Goal: Transaction & Acquisition: Subscribe to service/newsletter

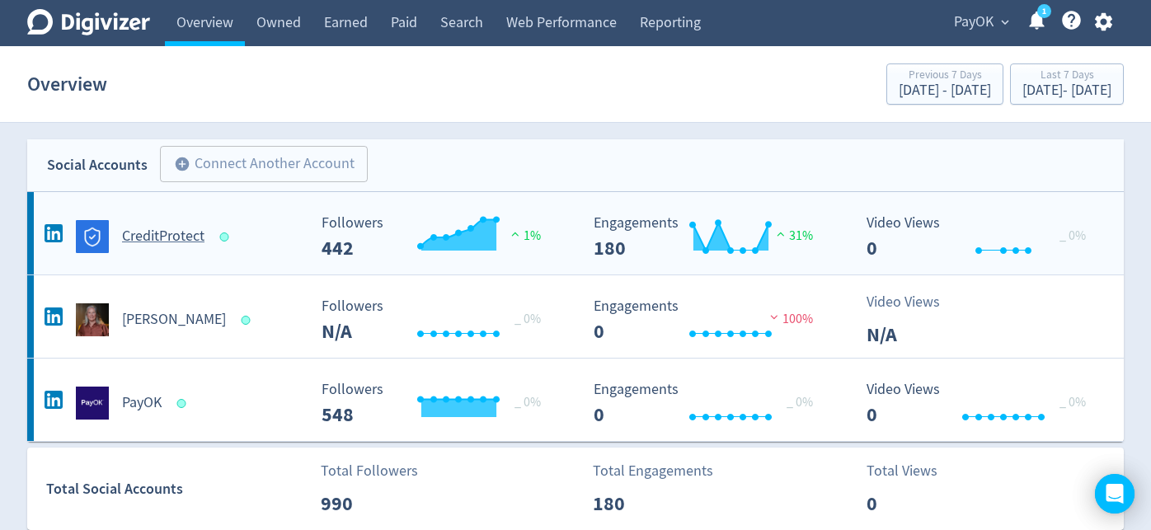
click at [171, 236] on h5 "CreditProtect" at bounding box center [163, 237] width 82 height 20
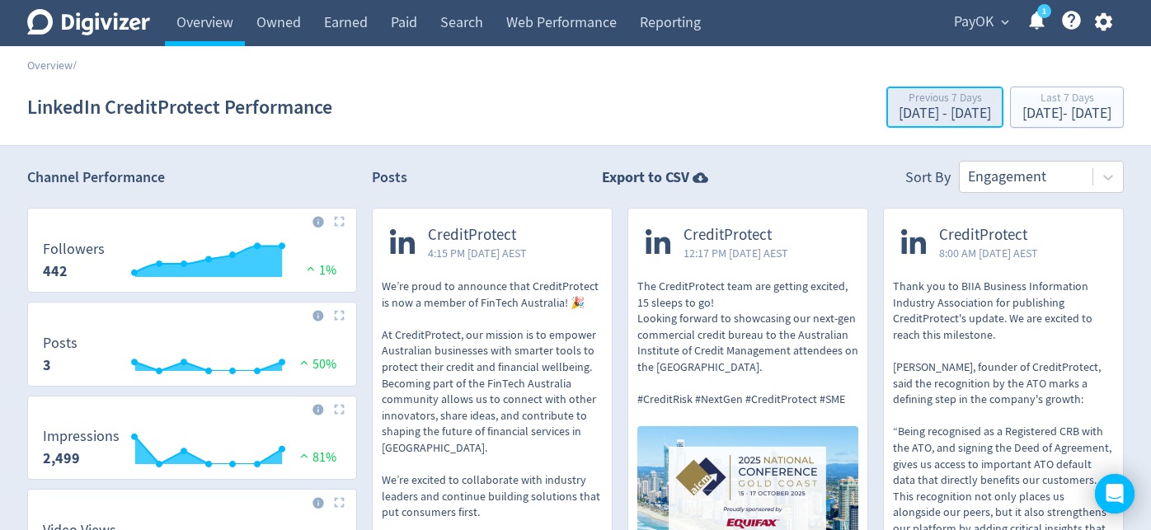
click at [898, 109] on div "[DATE] - [DATE]" at bounding box center [944, 113] width 92 height 15
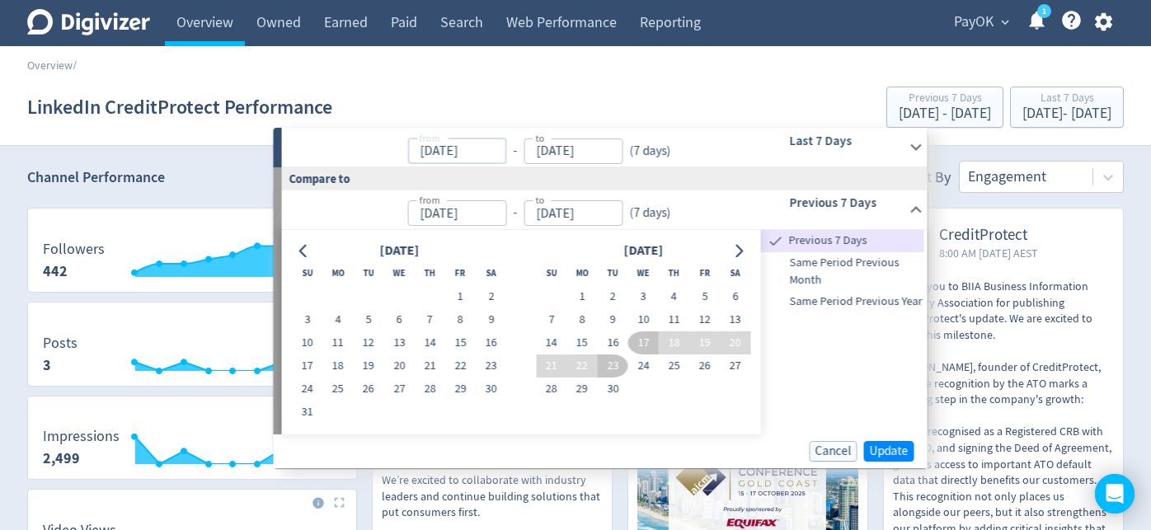
click at [503, 146] on input "[DATE]" at bounding box center [456, 151] width 99 height 26
type input "[DATE]"
click at [303, 258] on button "Go to previous month" at bounding box center [304, 250] width 24 height 23
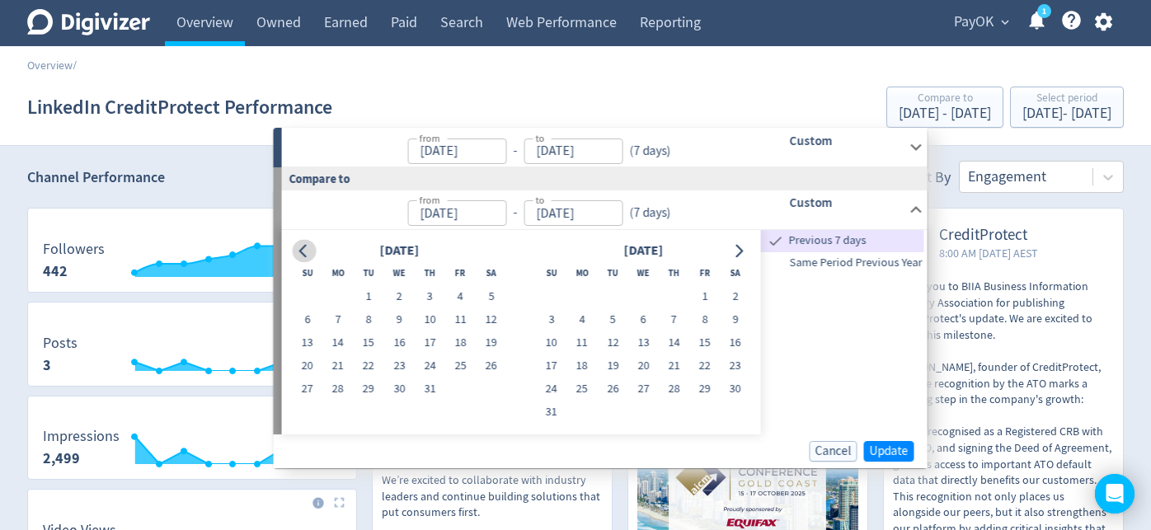
click at [303, 258] on button "Go to previous month" at bounding box center [304, 250] width 24 height 23
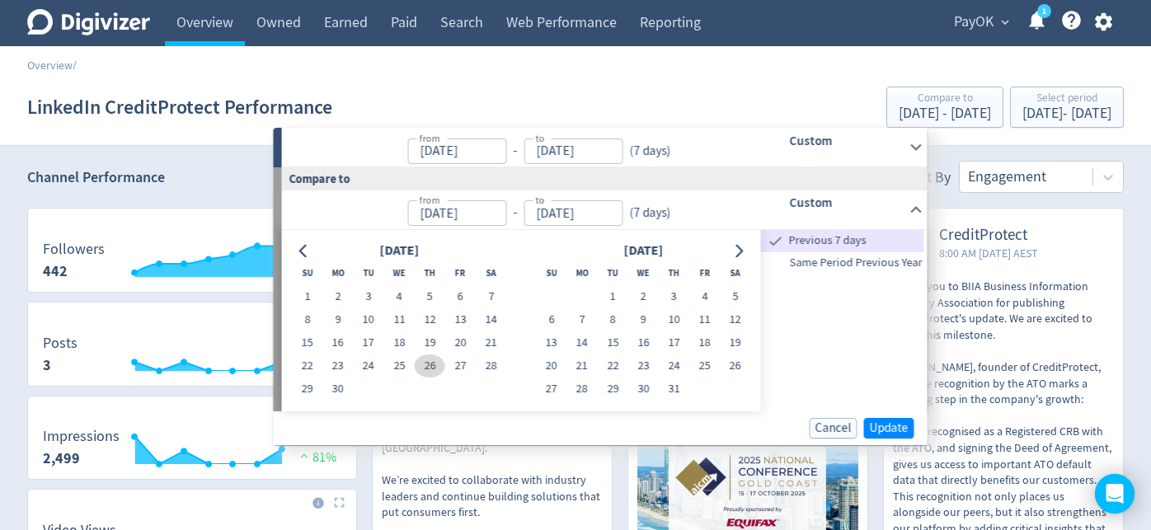
click at [434, 369] on button "26" at bounding box center [430, 365] width 30 height 23
type input "[DATE]"
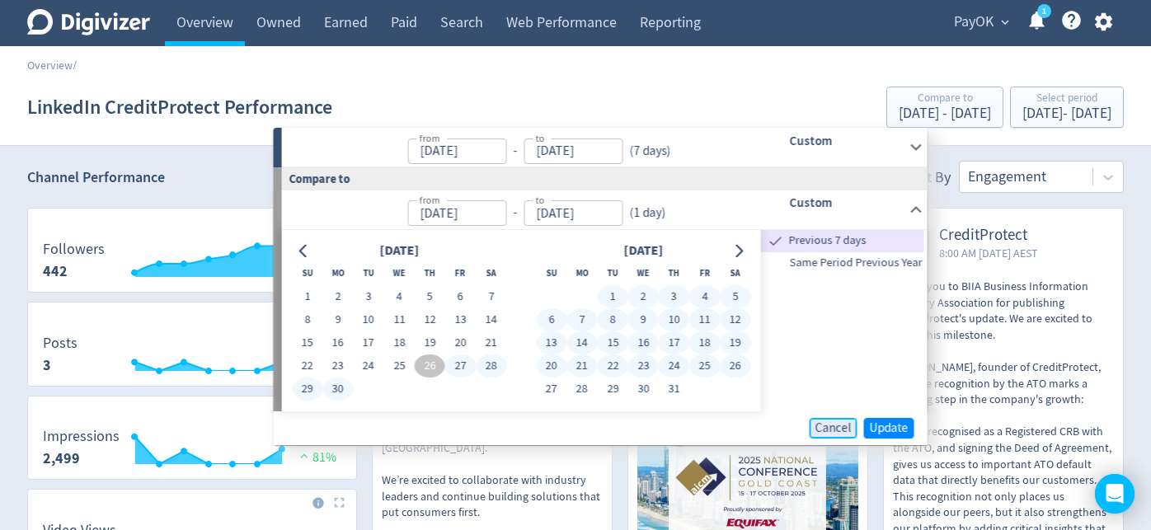
click at [836, 431] on span "Cancel" at bounding box center [833, 428] width 36 height 12
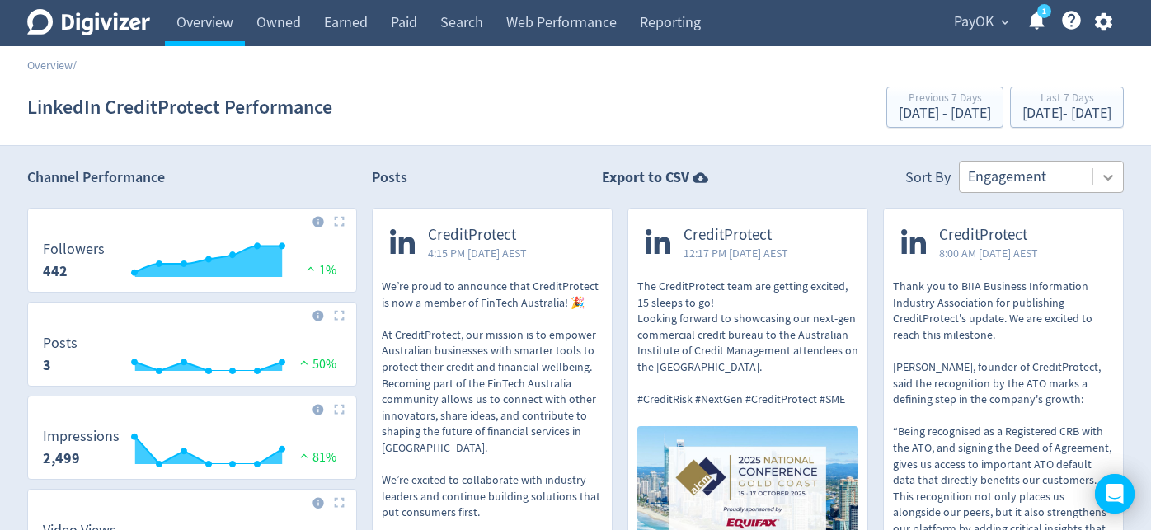
click at [1102, 181] on icon at bounding box center [1108, 177] width 16 height 16
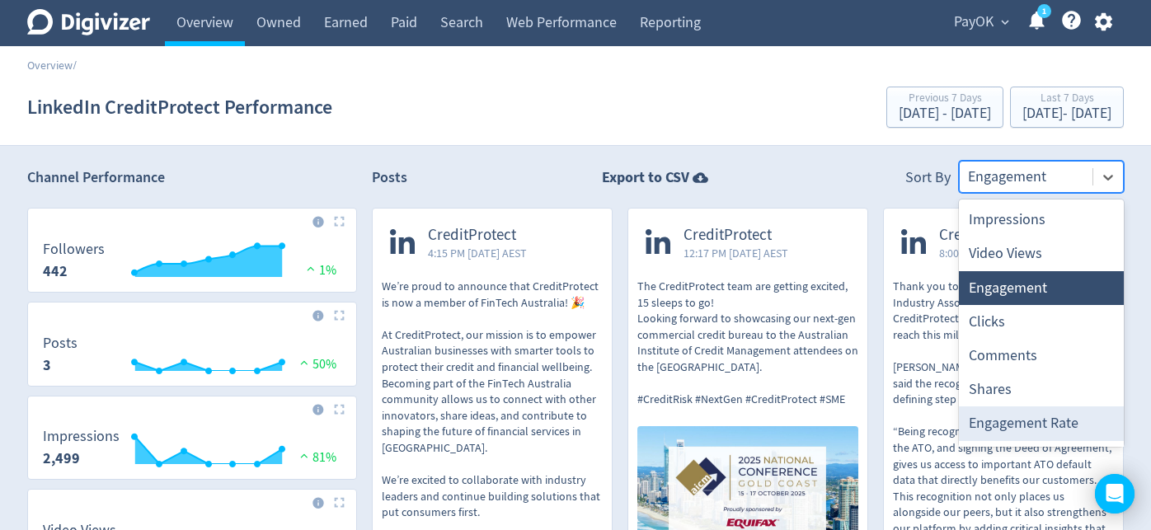
click at [1005, 420] on div "Engagement Rate" at bounding box center [1041, 423] width 165 height 34
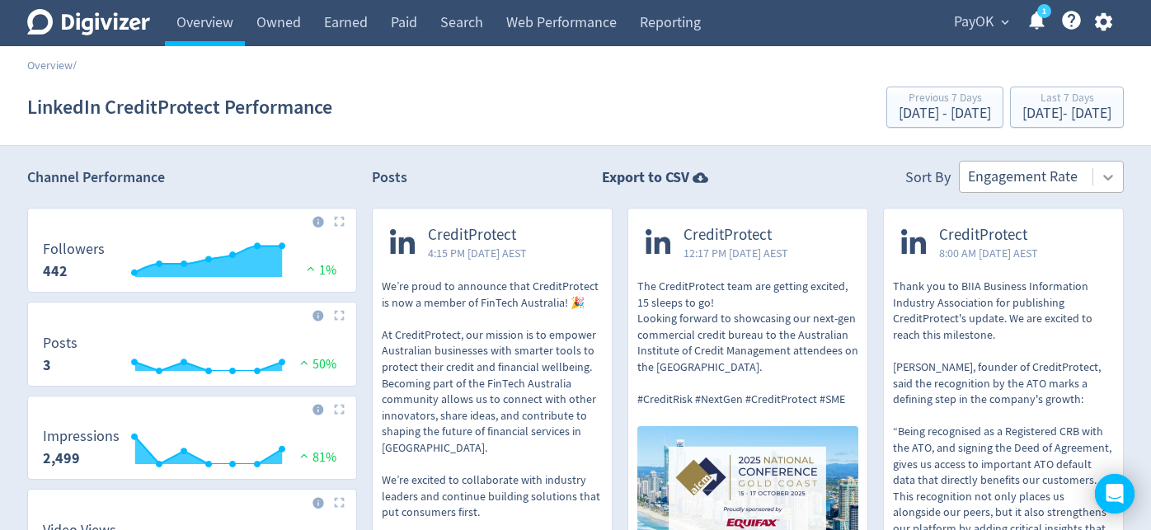
click at [1107, 174] on icon at bounding box center [1108, 177] width 16 height 16
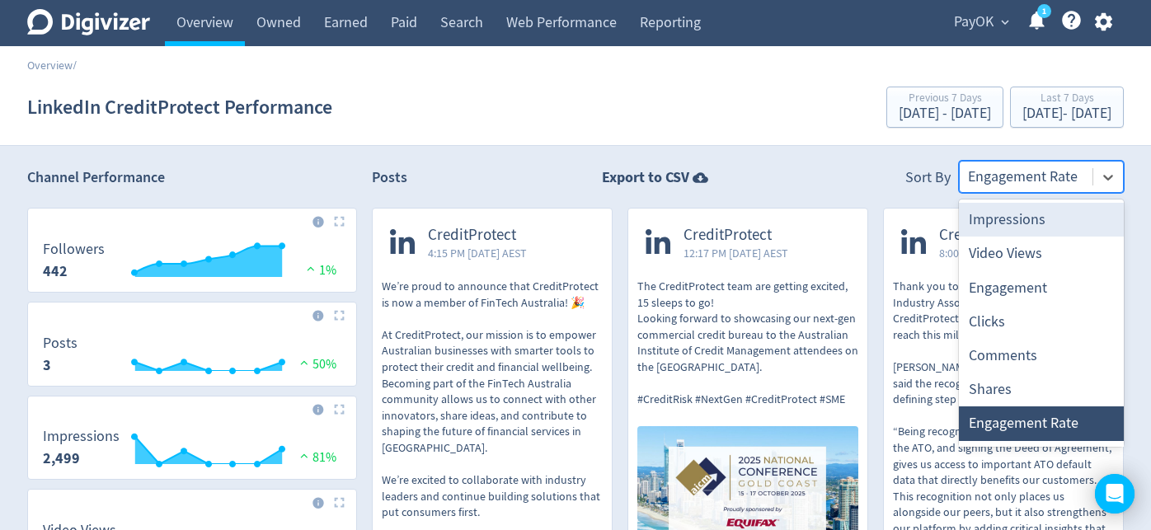
click at [1063, 218] on div "Impressions" at bounding box center [1041, 220] width 165 height 34
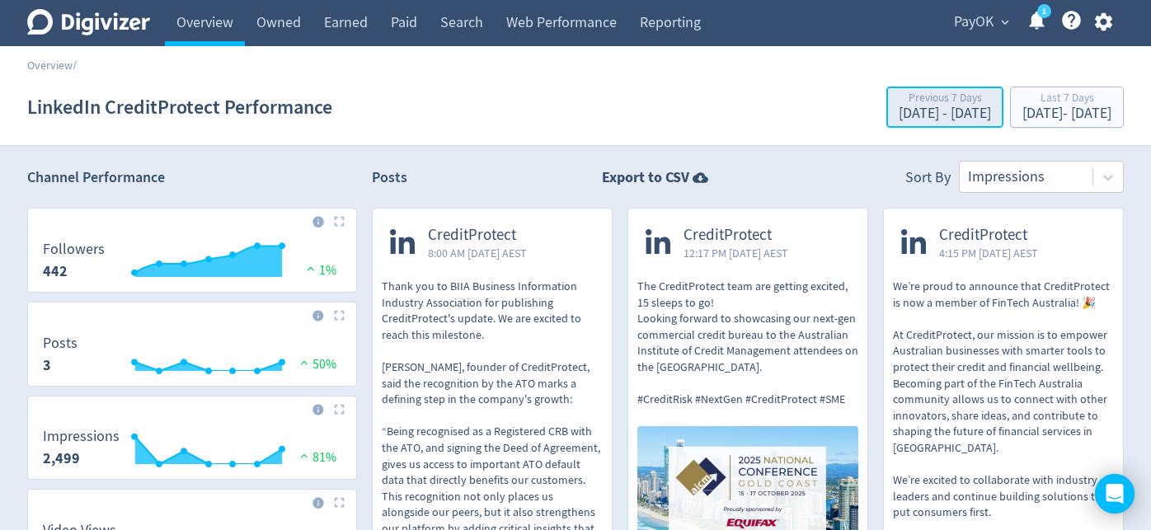
click at [898, 92] on div "Previous 7 Days" at bounding box center [944, 99] width 92 height 14
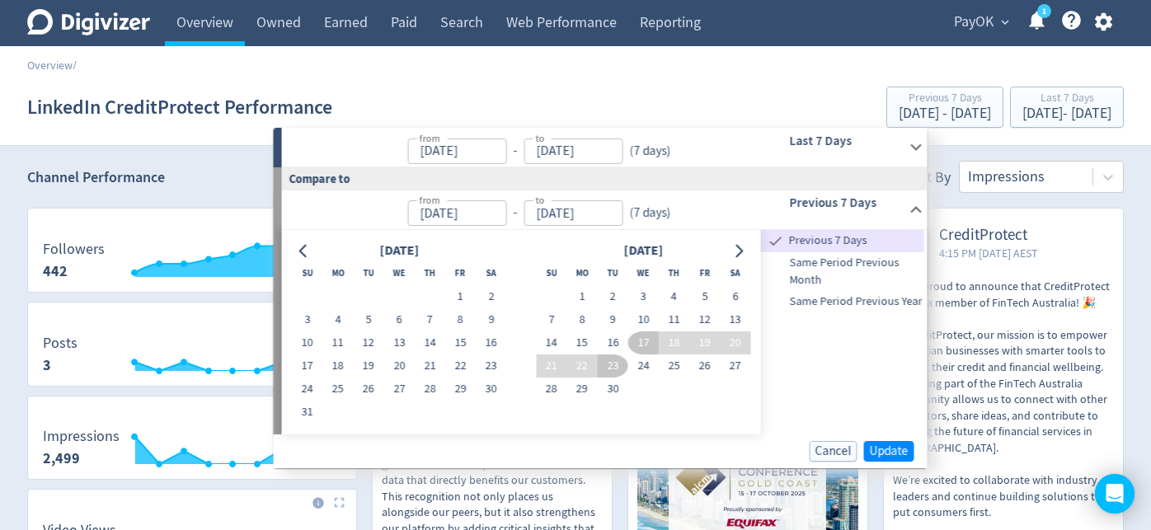
click at [908, 148] on icon at bounding box center [916, 147] width 22 height 22
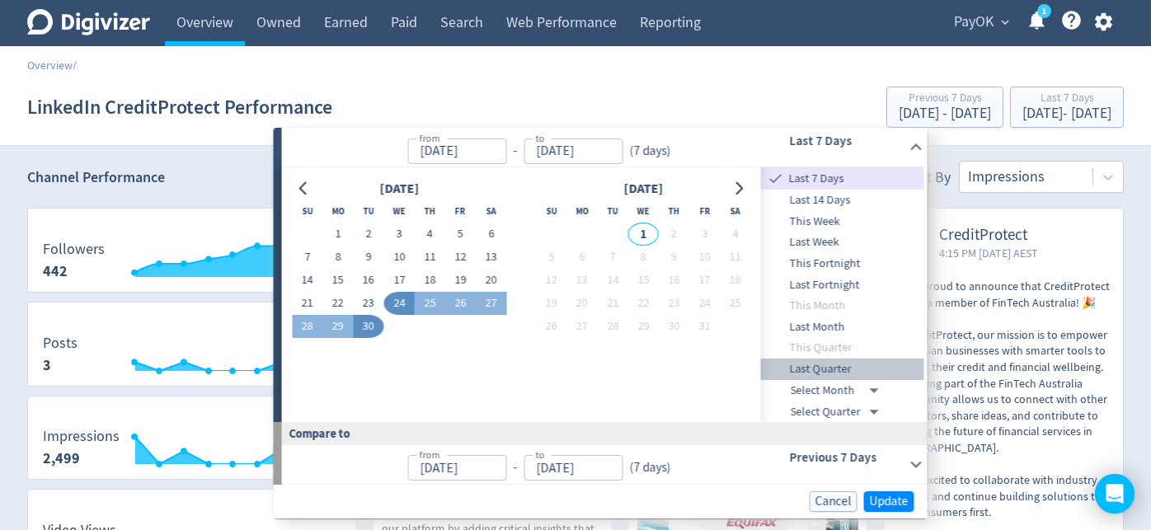
click at [830, 367] on span "Last Quarter" at bounding box center [842, 369] width 163 height 18
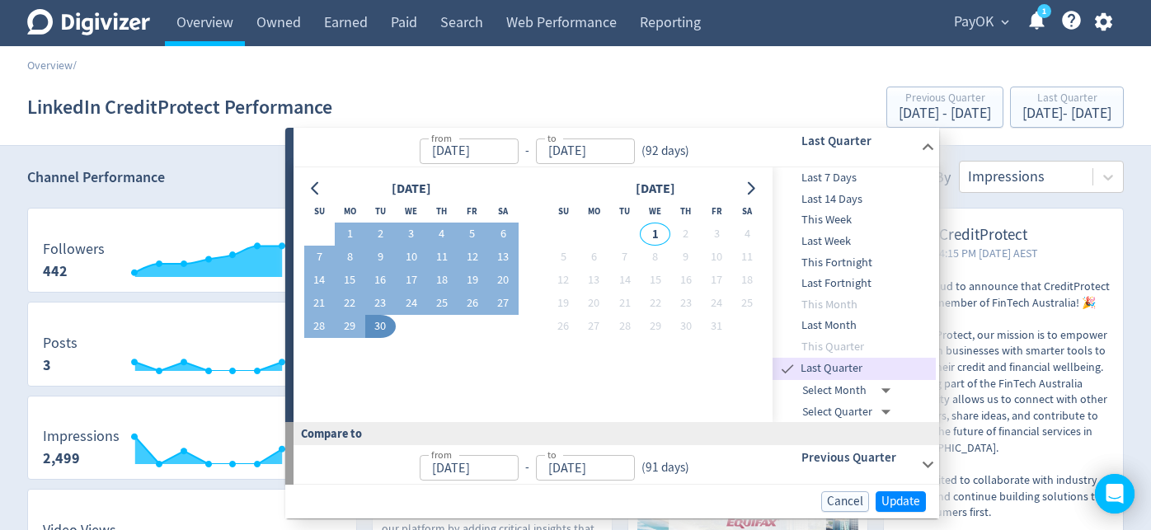
type input "[DATE]"
click at [898, 500] on span "Update" at bounding box center [900, 501] width 39 height 12
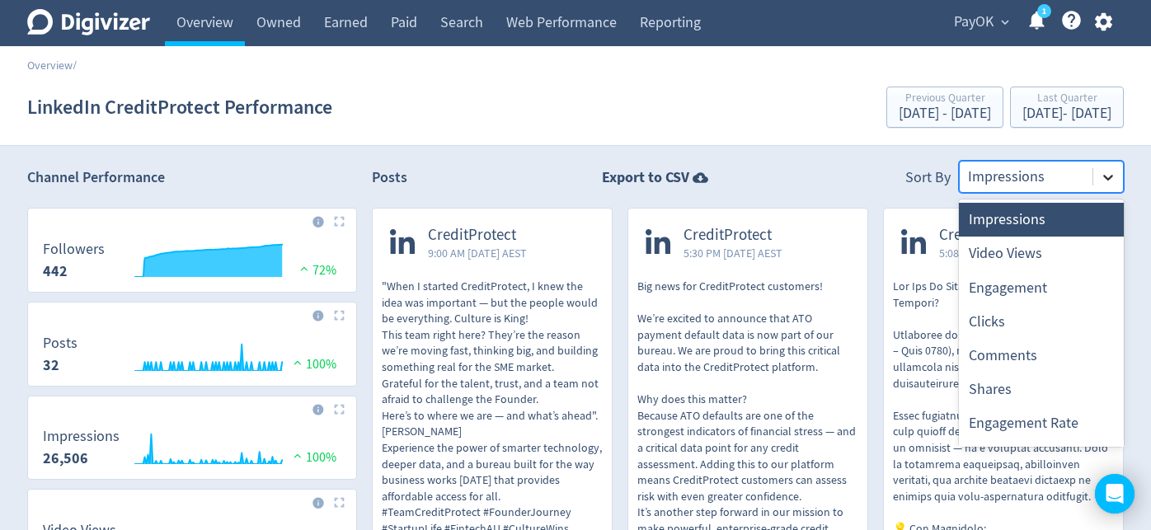
click at [1108, 176] on icon at bounding box center [1108, 177] width 16 height 16
click at [1024, 287] on div "Engagement" at bounding box center [1041, 288] width 165 height 34
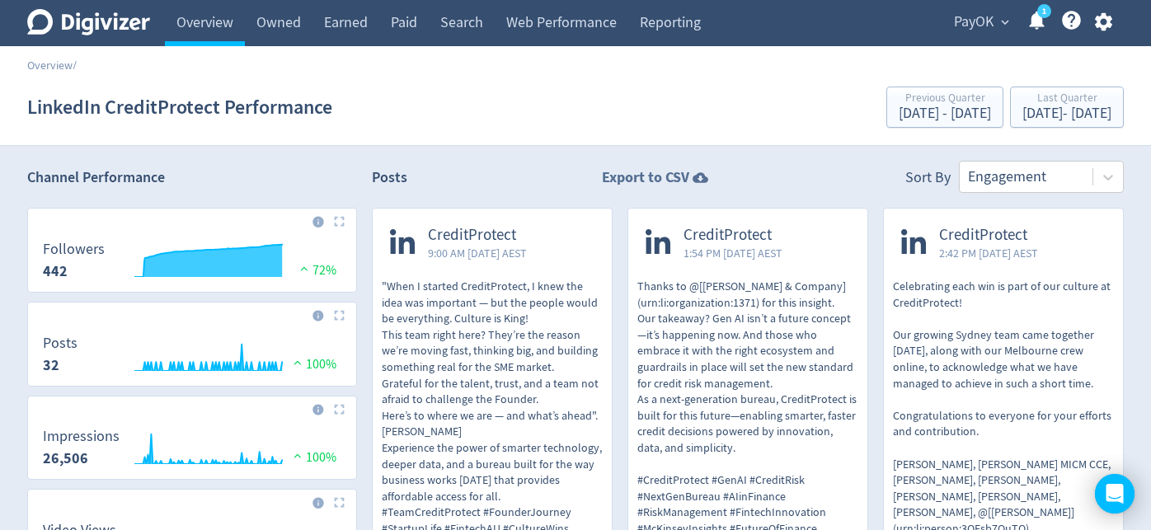
click at [693, 180] on icon at bounding box center [700, 177] width 16 height 11
click at [678, 22] on link "Reporting" at bounding box center [670, 23] width 84 height 46
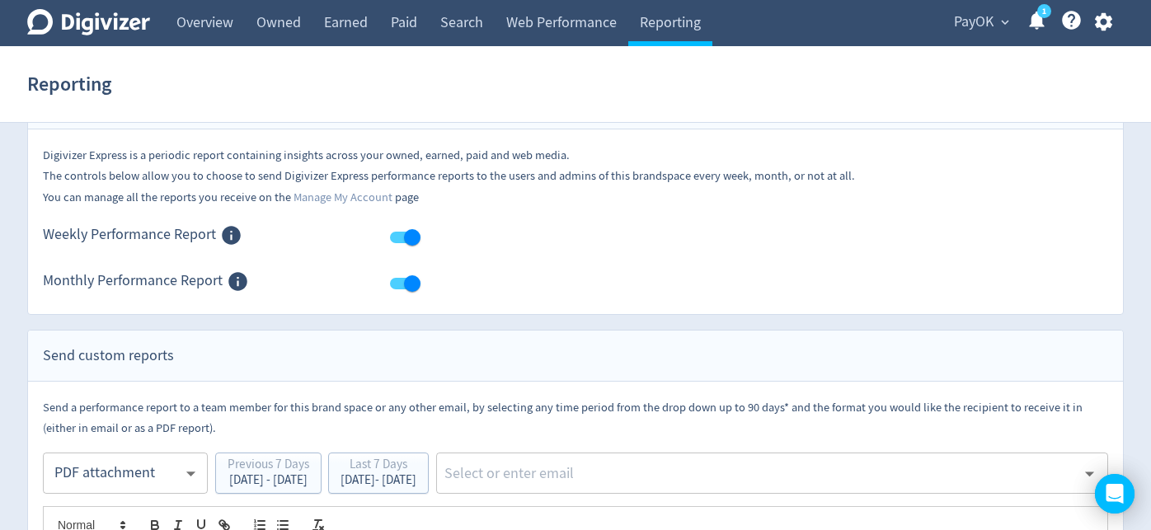
scroll to position [37, 0]
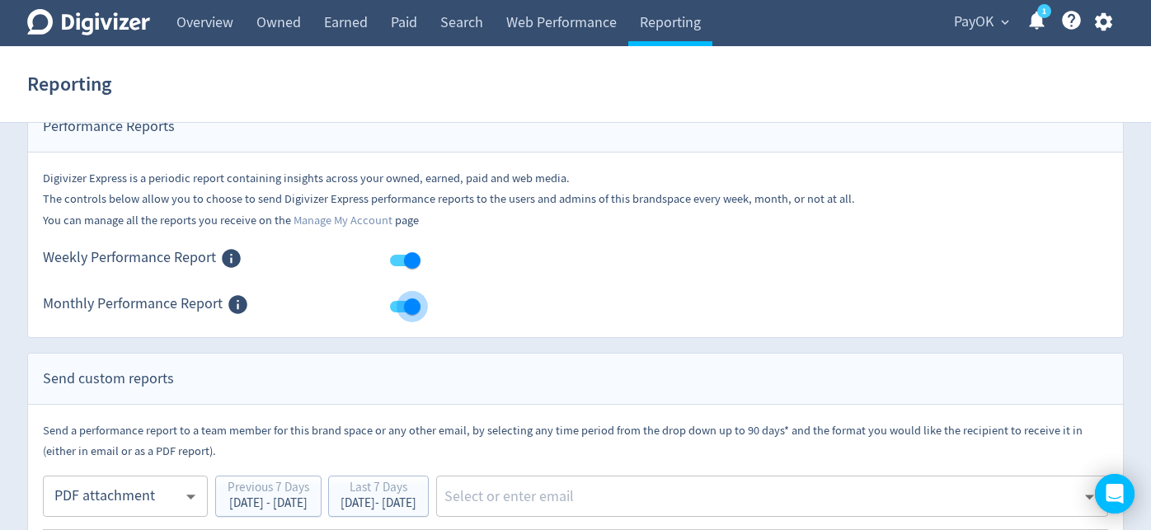
click at [399, 309] on input "checkbox" at bounding box center [412, 306] width 94 height 31
checkbox input "false"
click at [403, 256] on input "checkbox" at bounding box center [412, 260] width 94 height 31
checkbox input "false"
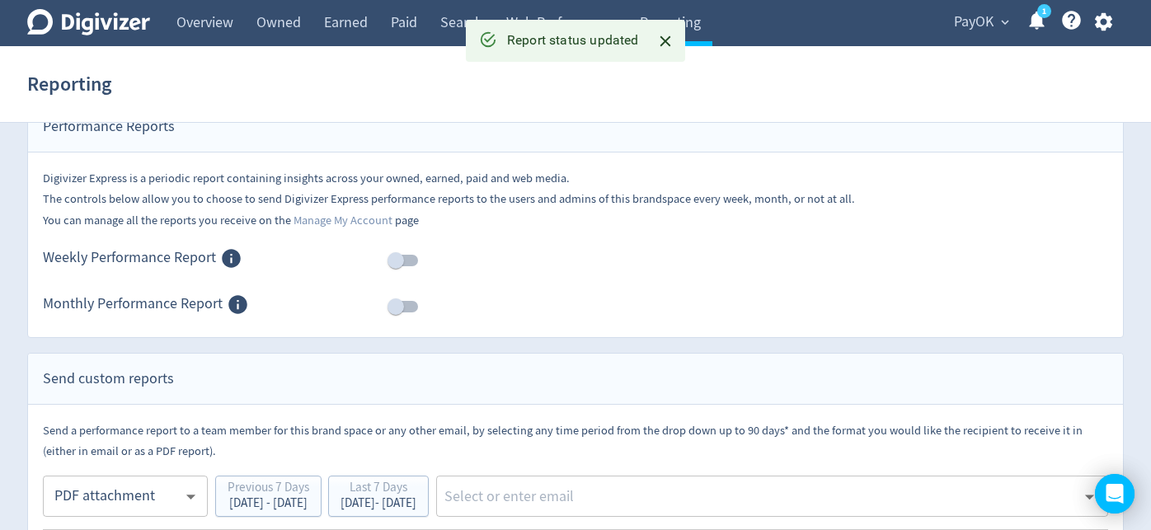
click at [403, 307] on input "checkbox" at bounding box center [396, 306] width 94 height 31
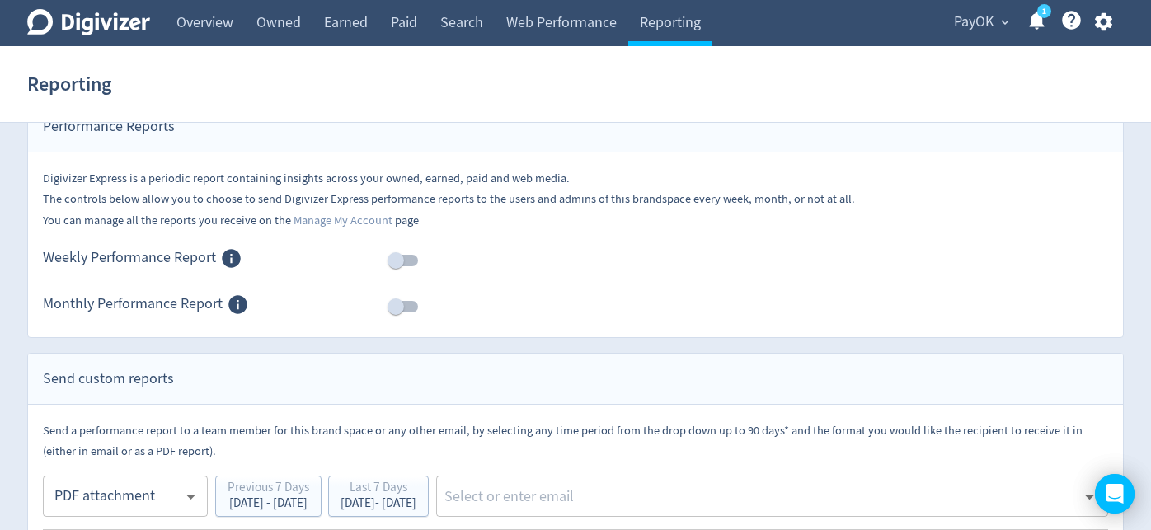
checkbox input "true"
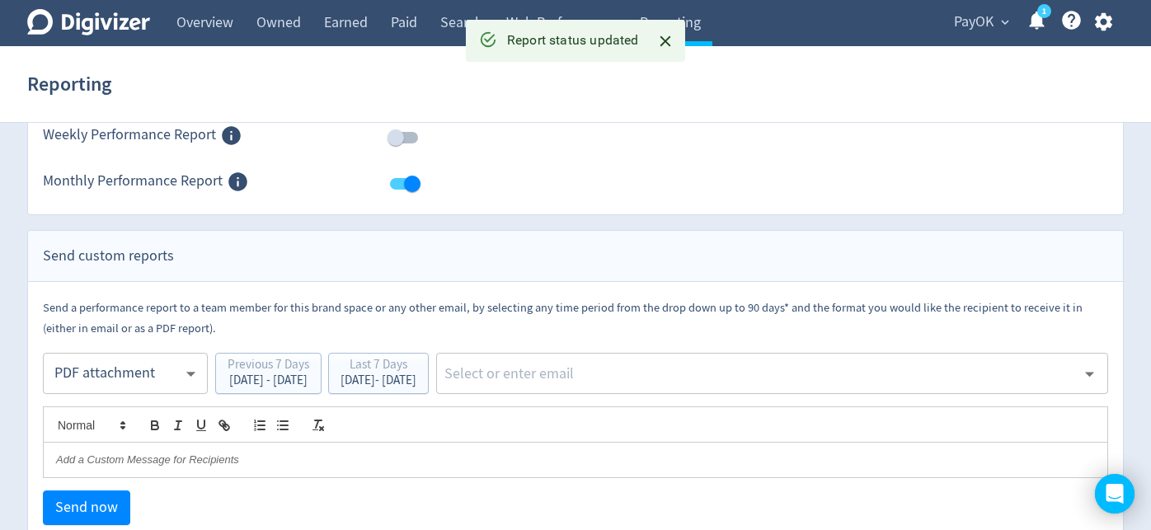
scroll to position [222, 0]
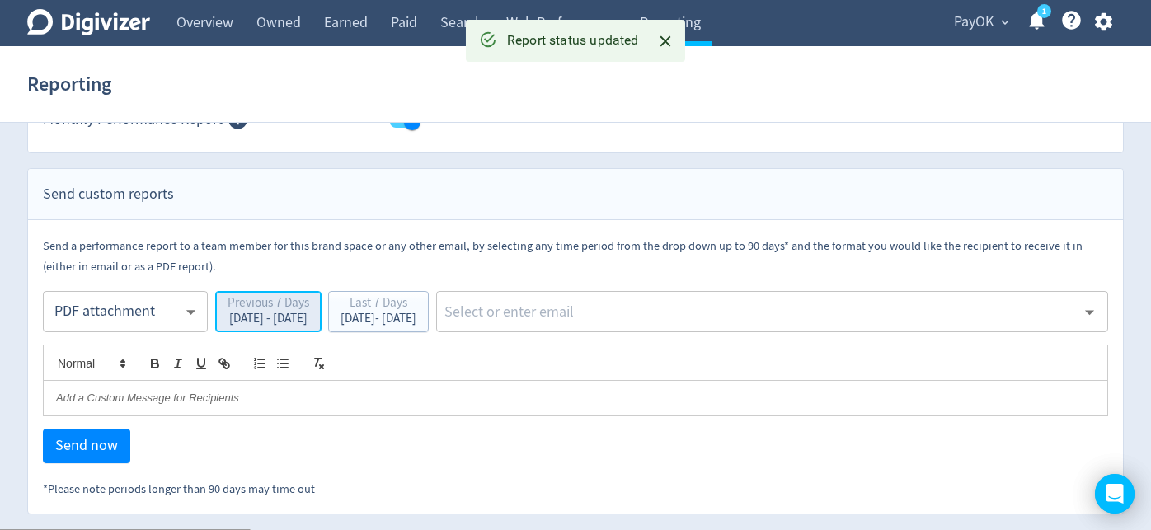
click at [309, 317] on div "[DATE] - [DATE]" at bounding box center [269, 318] width 82 height 12
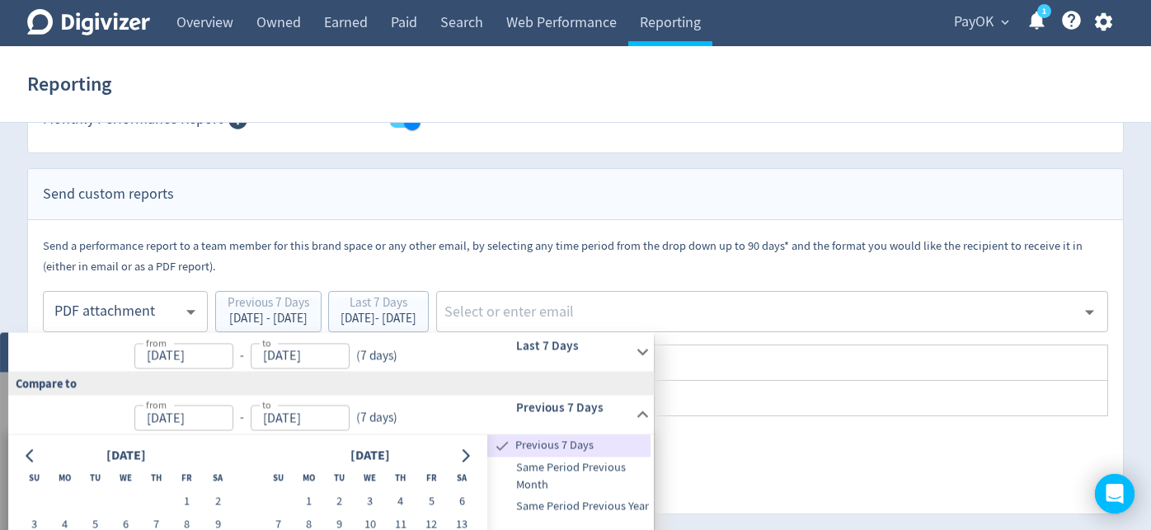
click at [640, 352] on icon at bounding box center [643, 352] width 12 height 7
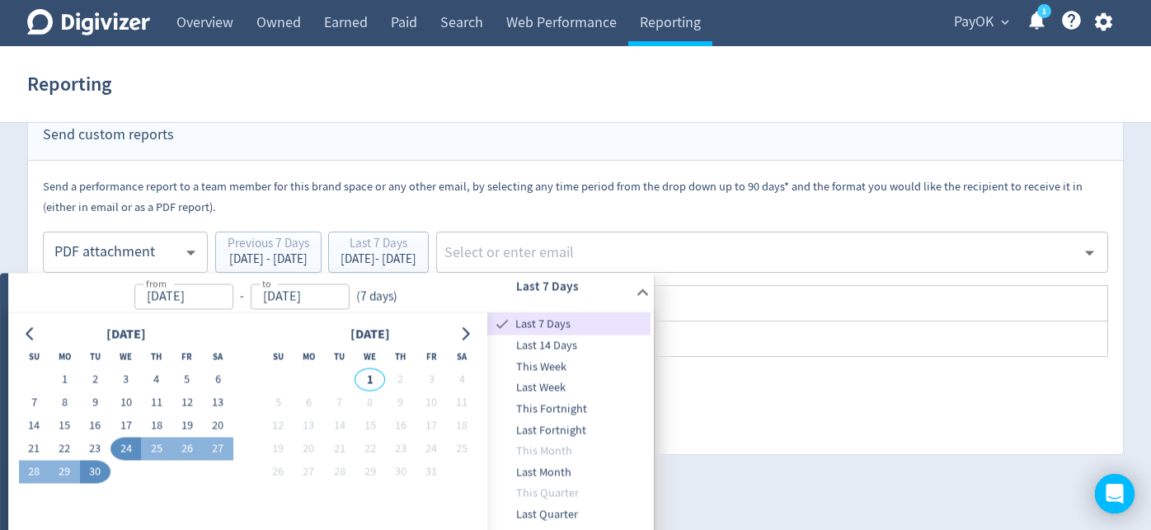
scroll to position [293, 0]
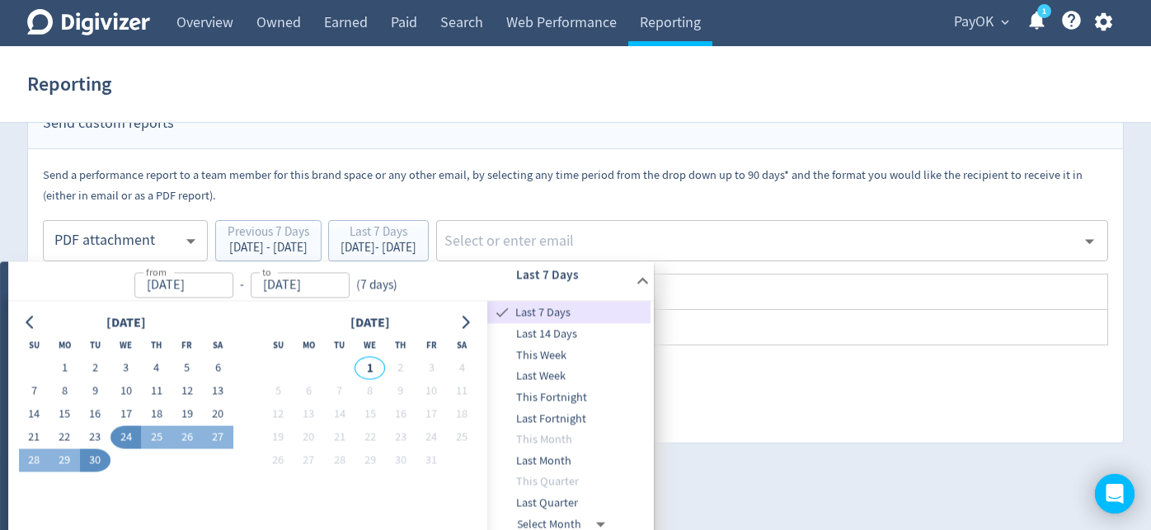
click at [581, 454] on span "Last Month" at bounding box center [568, 461] width 163 height 18
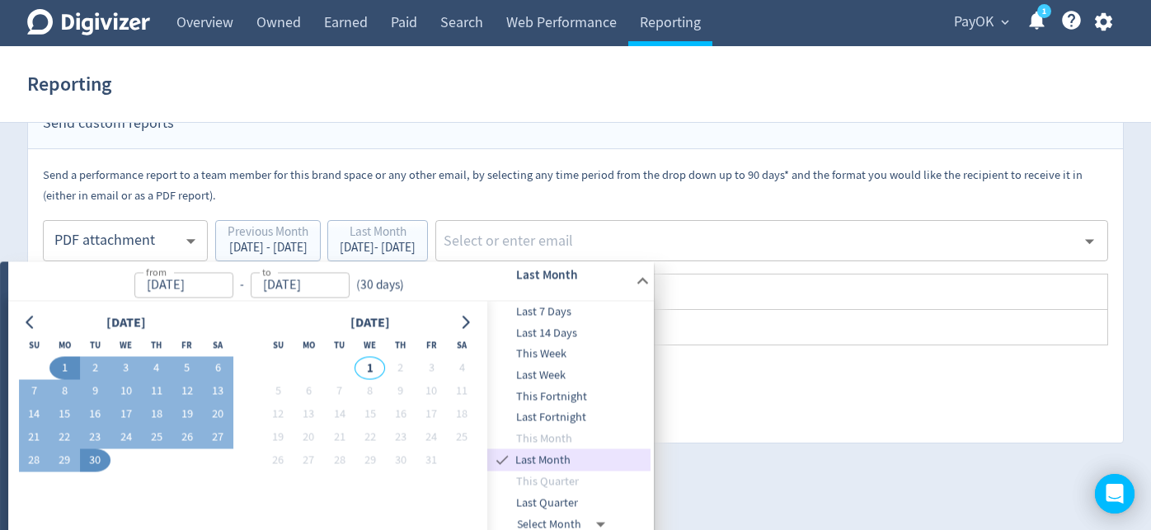
type input "[DATE]"
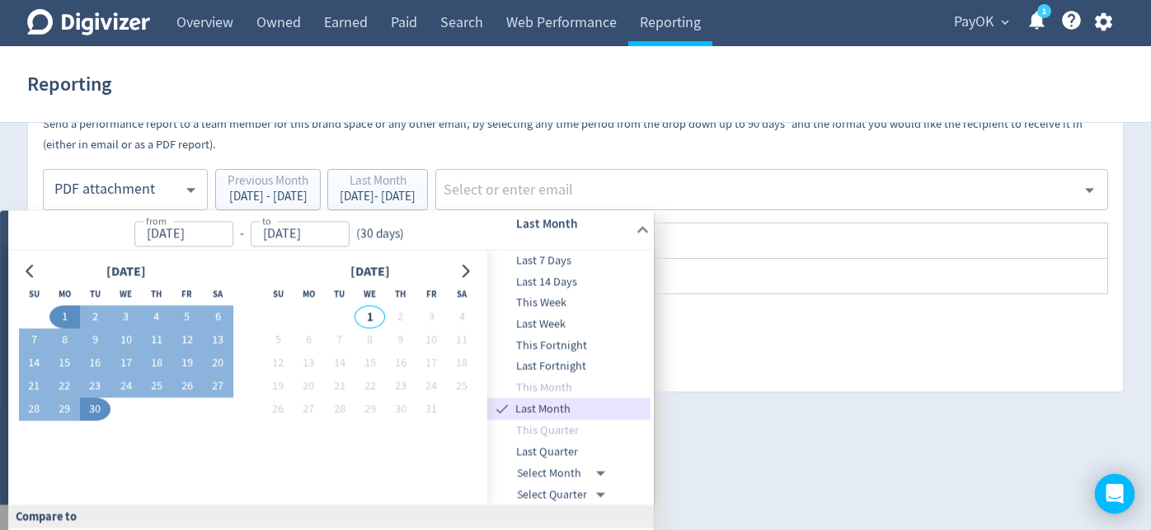
scroll to position [345, 0]
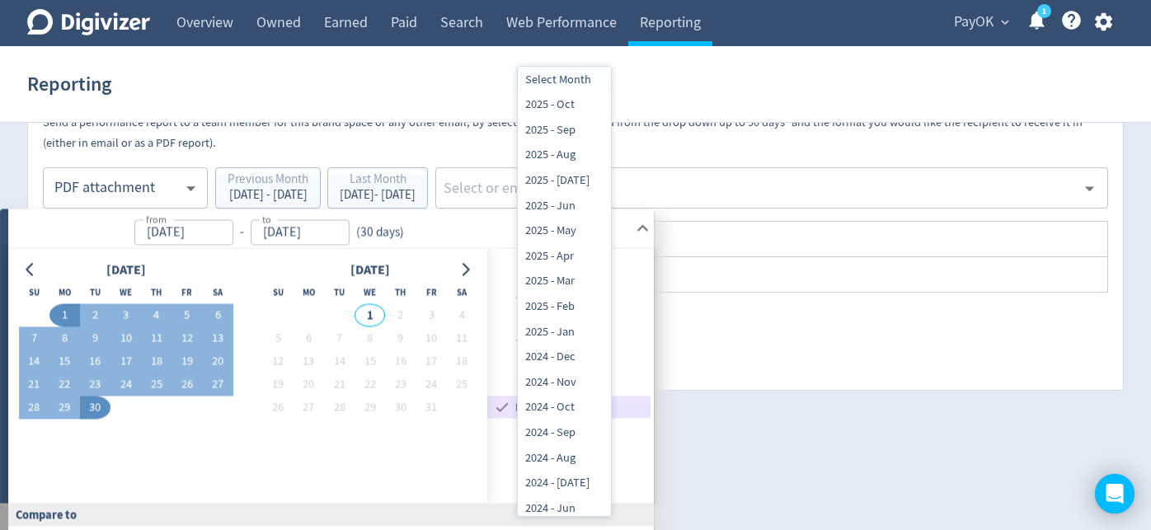
click at [591, 470] on body "Digivizer Logo [PERSON_NAME] Logo Overview Owned Earned Paid Search Web Perform…" at bounding box center [575, 97] width 1151 height 884
click at [576, 461] on li "2024 - Aug" at bounding box center [564, 458] width 93 height 26
type input "[DATE]T14:00:00.000Z"
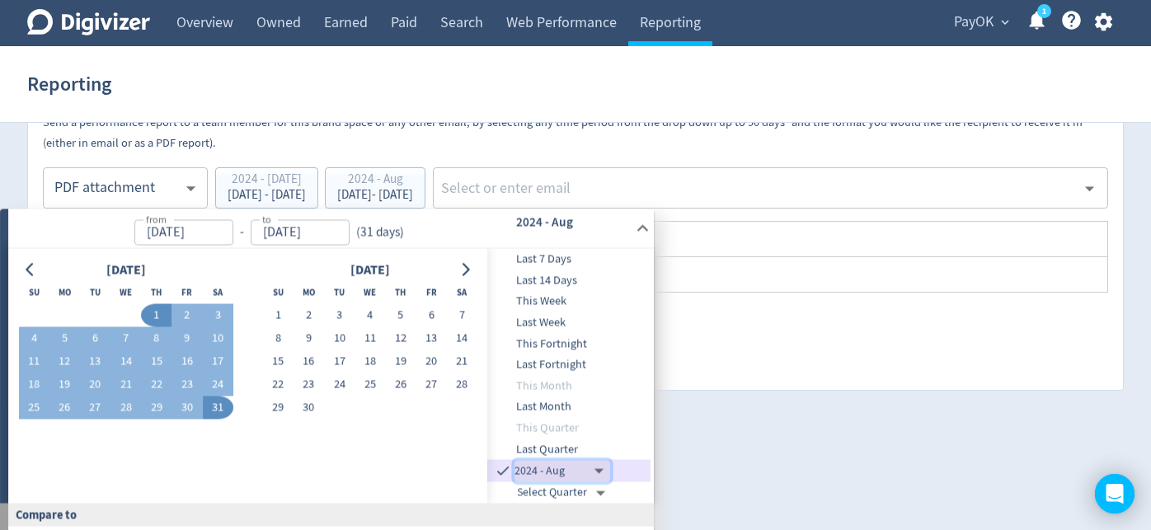
type input "[DATE]"
type input "[DATE]T14:00:00.000Z"
type input "[DATE]"
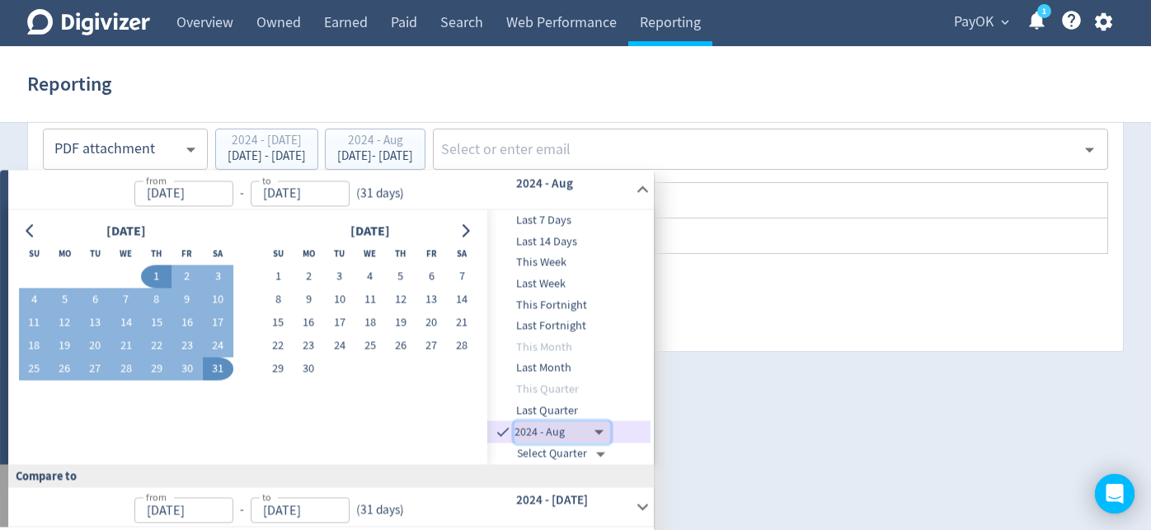
scroll to position [415, 0]
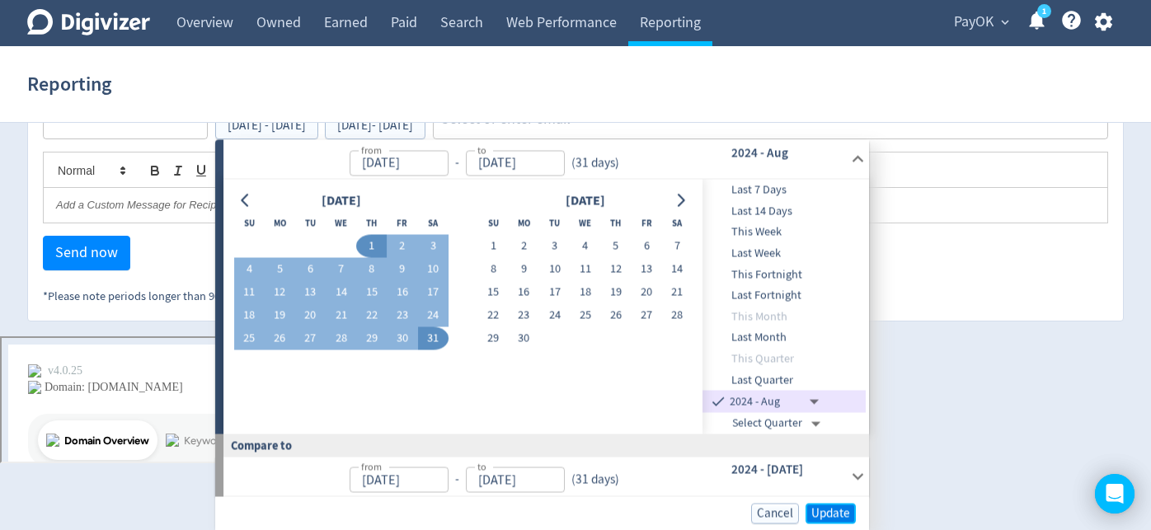
click at [833, 515] on span "Update" at bounding box center [830, 513] width 39 height 12
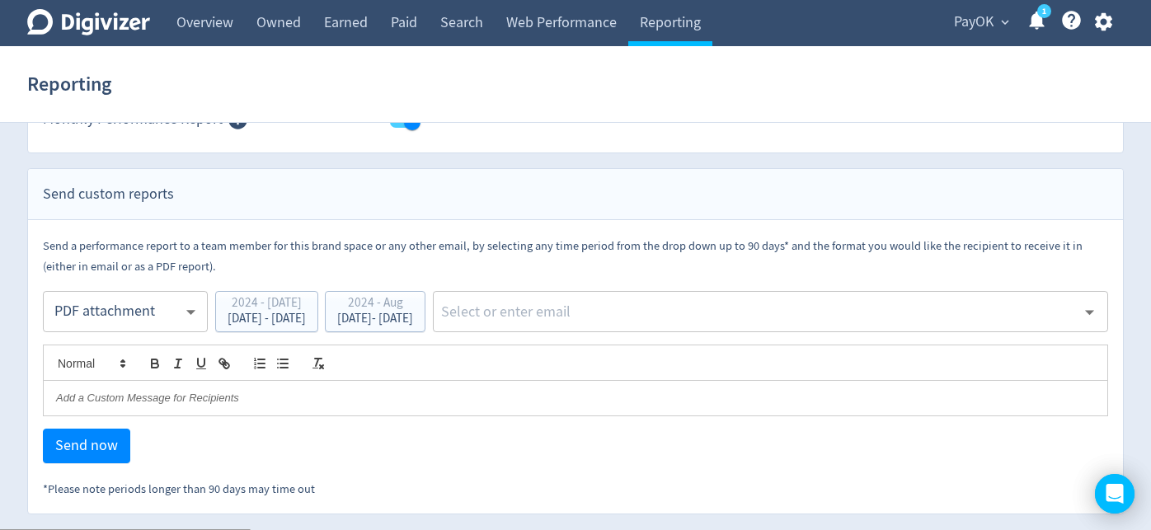
click at [678, 324] on div "​" at bounding box center [770, 311] width 675 height 41
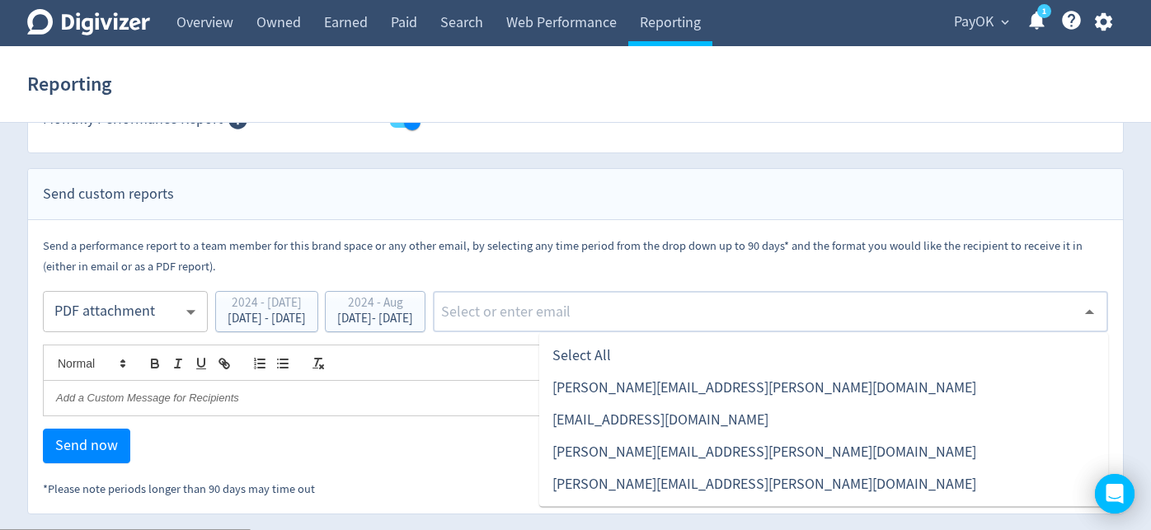
click at [644, 480] on li "[PERSON_NAME][EMAIL_ADDRESS][PERSON_NAME][DOMAIN_NAME]" at bounding box center [823, 484] width 569 height 32
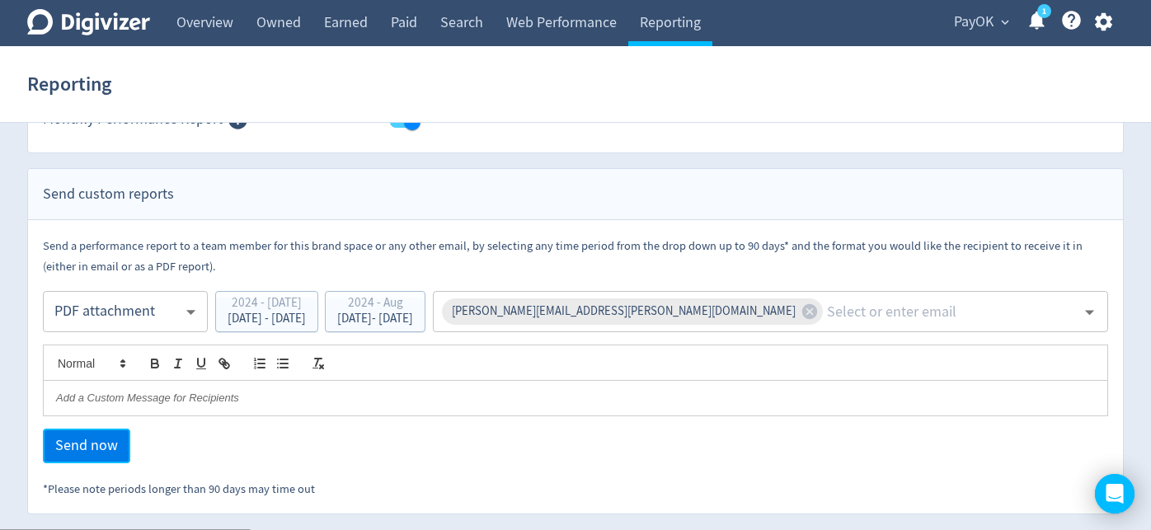
click at [102, 441] on span "Send now" at bounding box center [86, 446] width 63 height 15
